Goal: Transaction & Acquisition: Purchase product/service

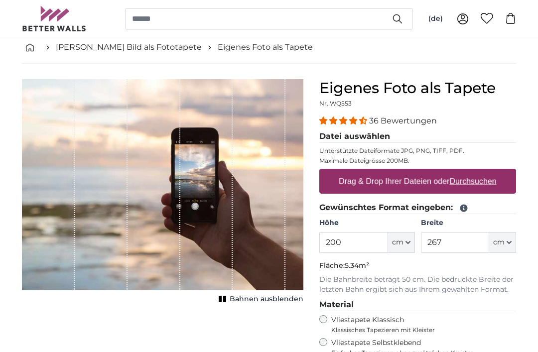
scroll to position [53, 0]
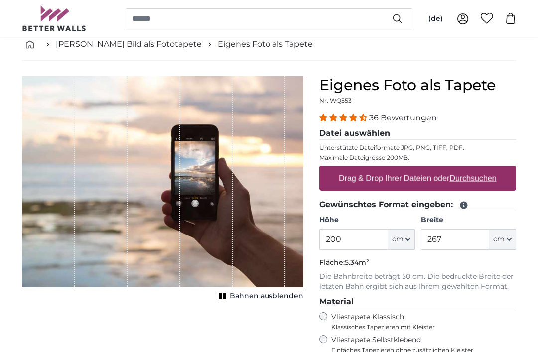
click at [404, 244] on button "cm" at bounding box center [401, 240] width 27 height 21
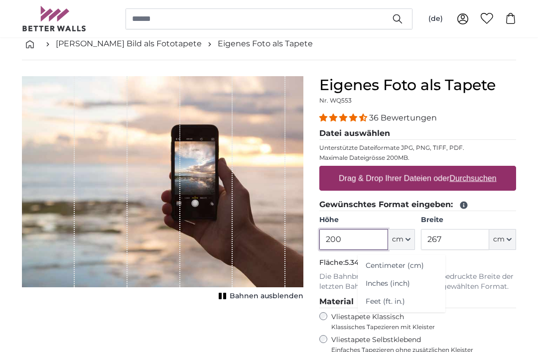
click at [363, 238] on input "200" at bounding box center [353, 239] width 68 height 21
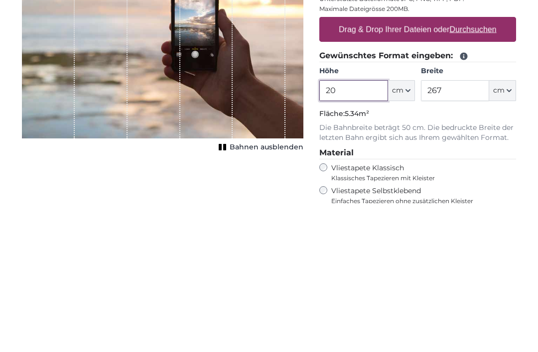
type input "2"
type input "170"
click at [471, 230] on input "267" at bounding box center [455, 240] width 68 height 21
type input "2"
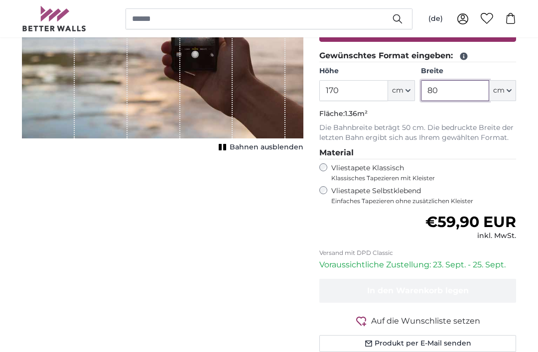
type input "80"
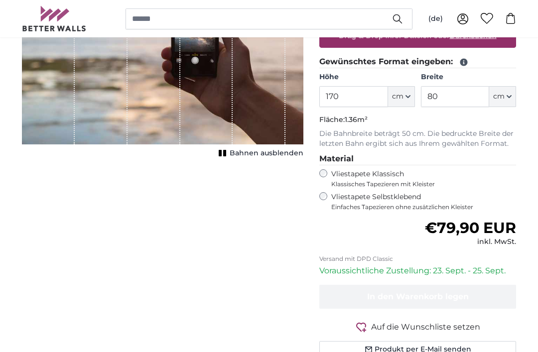
scroll to position [195, 0]
click at [231, 143] on div "1 of 1" at bounding box center [206, 39] width 53 height 211
click at [225, 158] on button "Bahnen ausblenden" at bounding box center [260, 154] width 88 height 14
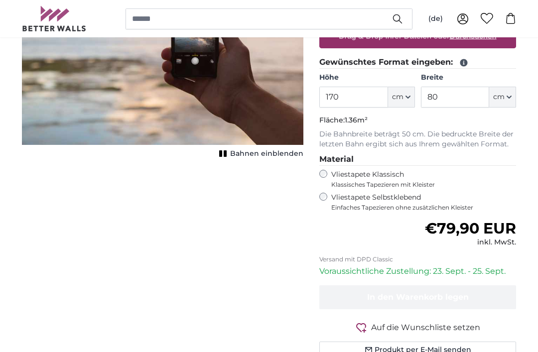
click at [235, 153] on span "Bahnen einblenden" at bounding box center [266, 154] width 73 height 10
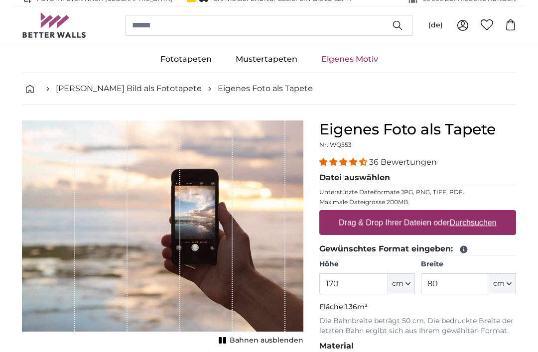
scroll to position [0, 0]
